Goal: Book appointment/travel/reservation

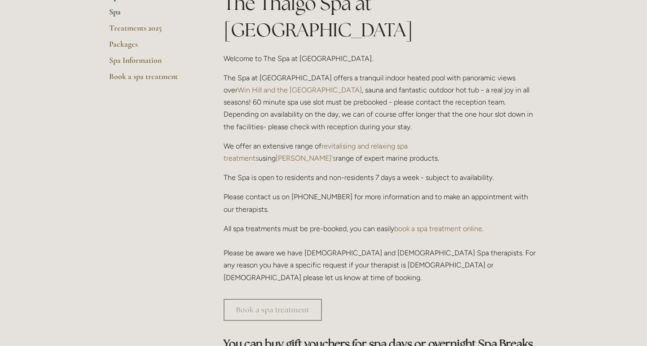
scroll to position [244, 0]
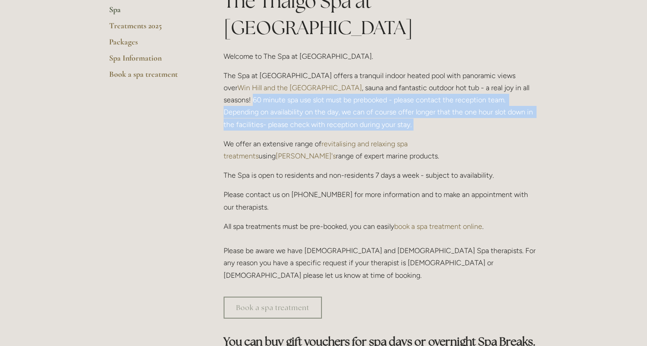
drag, startPoint x: 487, startPoint y: 60, endPoint x: 343, endPoint y: 104, distance: 149.8
click at [343, 104] on div "The Thalgo Spa at [GEOGRAPHIC_DATA] Welcome to The Spa at [GEOGRAPHIC_DATA]. Th…" at bounding box center [381, 135] width 315 height 294
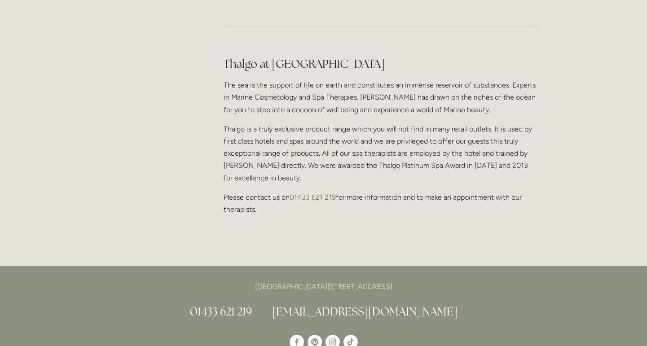
scroll to position [804, 0]
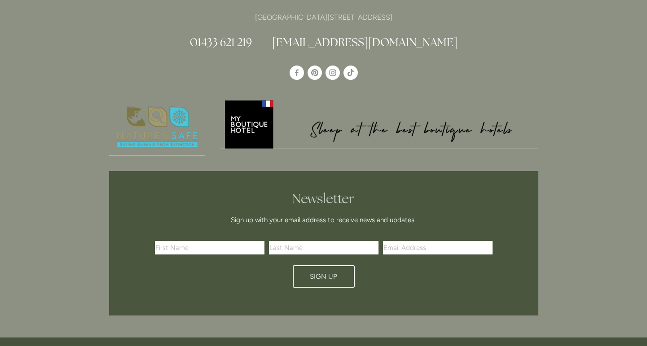
scroll to position [2006, 0]
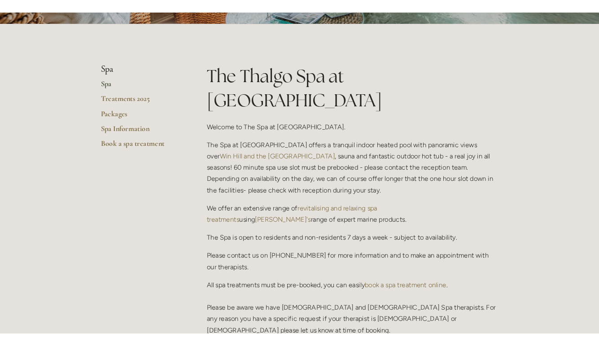
scroll to position [177, 0]
